Goal: Transaction & Acquisition: Purchase product/service

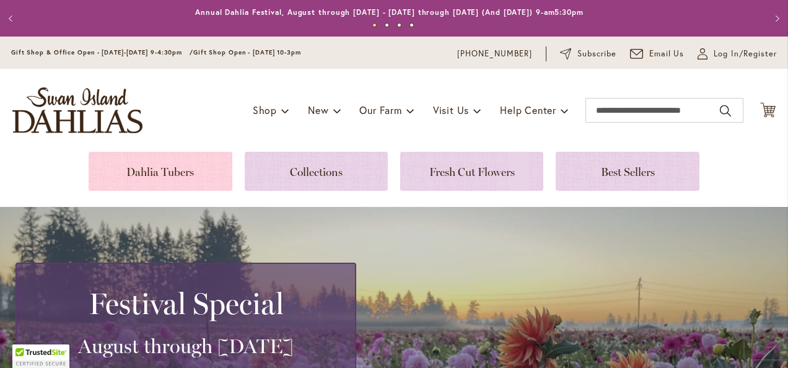
click at [185, 169] on link at bounding box center [160, 171] width 143 height 39
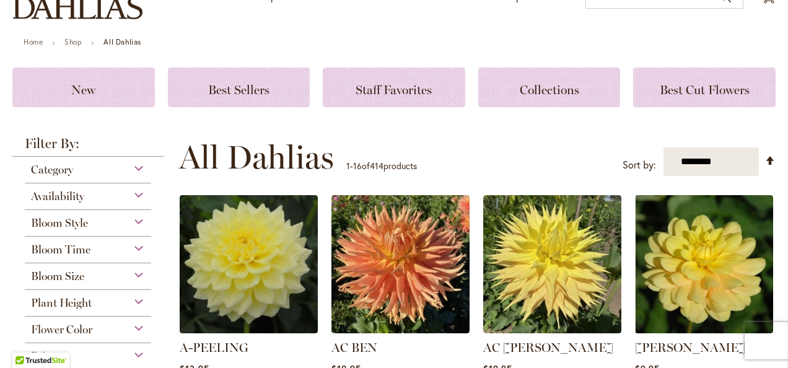
scroll to position [124, 0]
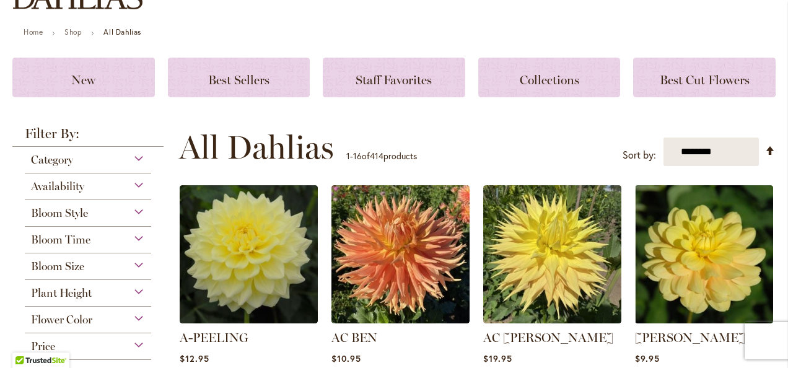
click at [134, 209] on div "Bloom Style" at bounding box center [88, 210] width 126 height 20
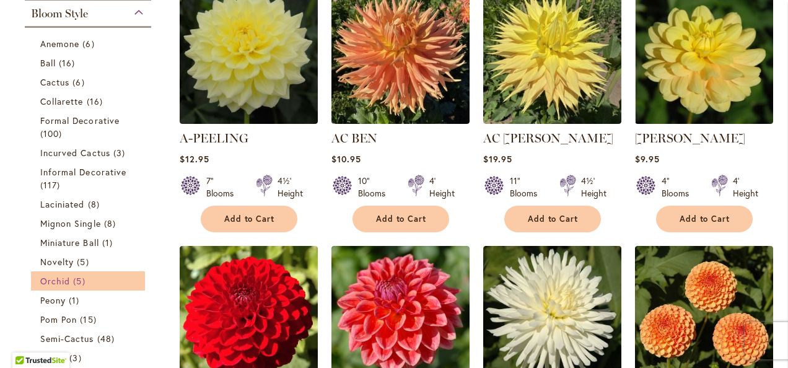
click at [100, 279] on link "Orchid 5 items" at bounding box center [89, 280] width 98 height 13
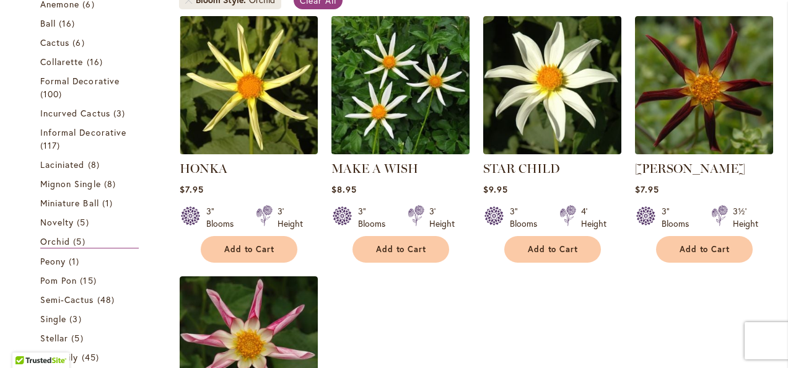
scroll to position [248, 0]
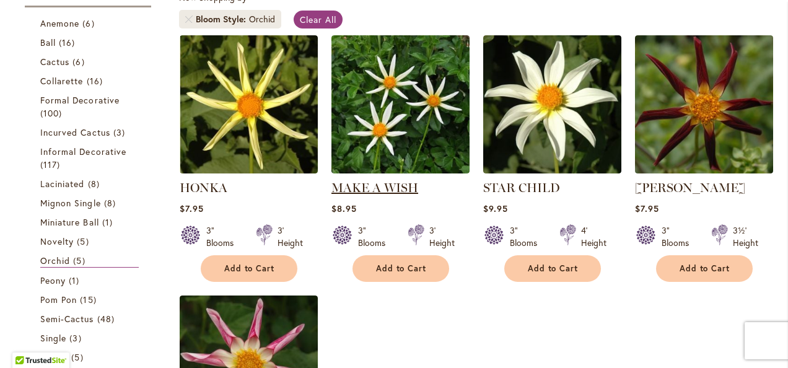
click at [380, 180] on link "MAKE A WISH" at bounding box center [374, 187] width 87 height 15
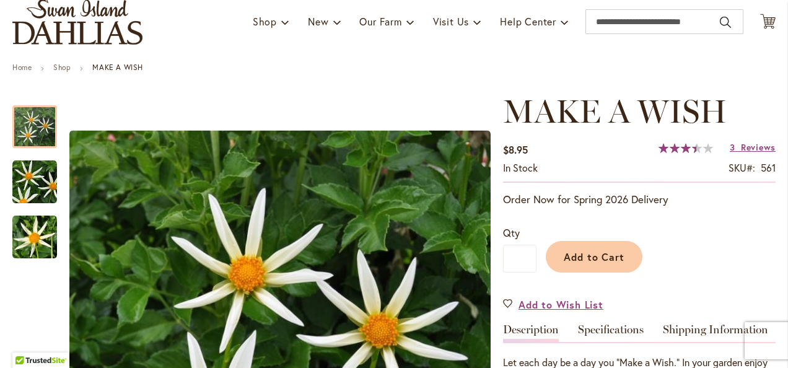
scroll to position [62, 0]
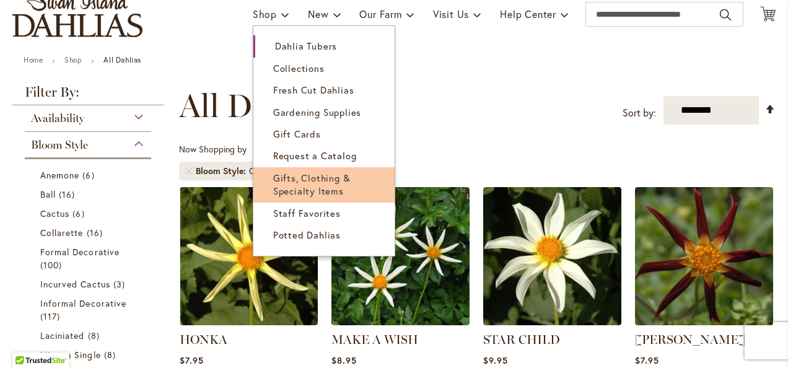
scroll to position [124, 0]
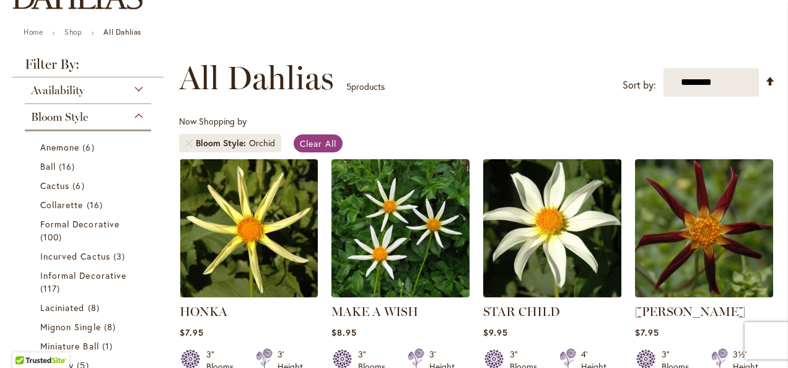
click at [570, 227] on img at bounding box center [551, 227] width 145 height 145
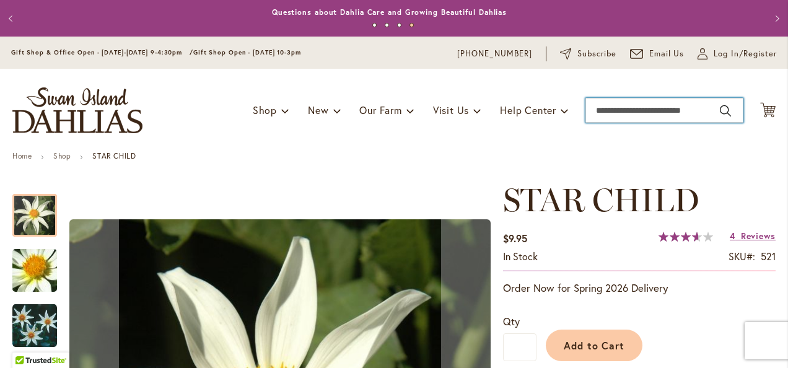
click at [625, 109] on input "Search" at bounding box center [664, 110] width 158 height 25
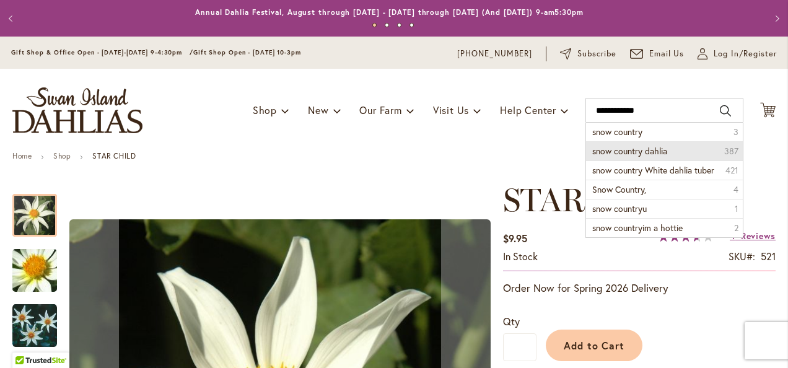
click at [646, 155] on span "snow country dahlia" at bounding box center [629, 151] width 75 height 12
type input "**********"
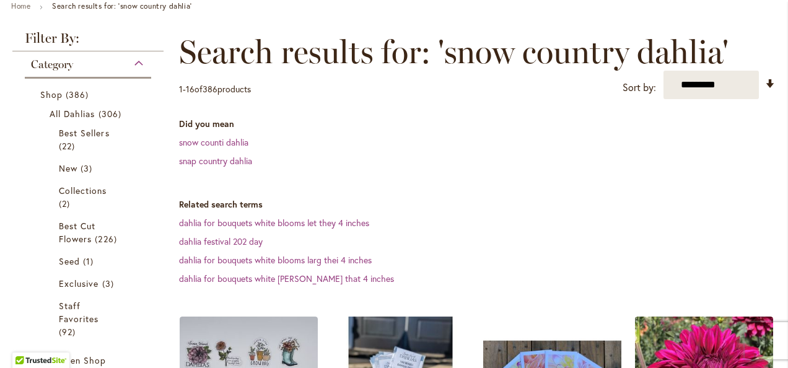
scroll to position [248, 0]
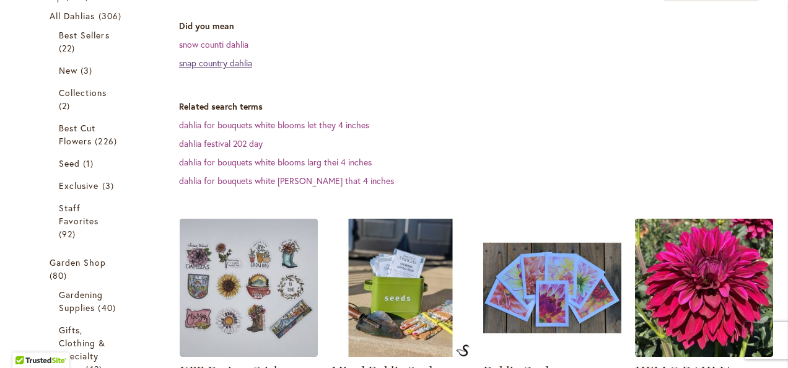
click at [241, 62] on link "snap country dahlia" at bounding box center [215, 63] width 73 height 12
